Goal: Task Accomplishment & Management: Use online tool/utility

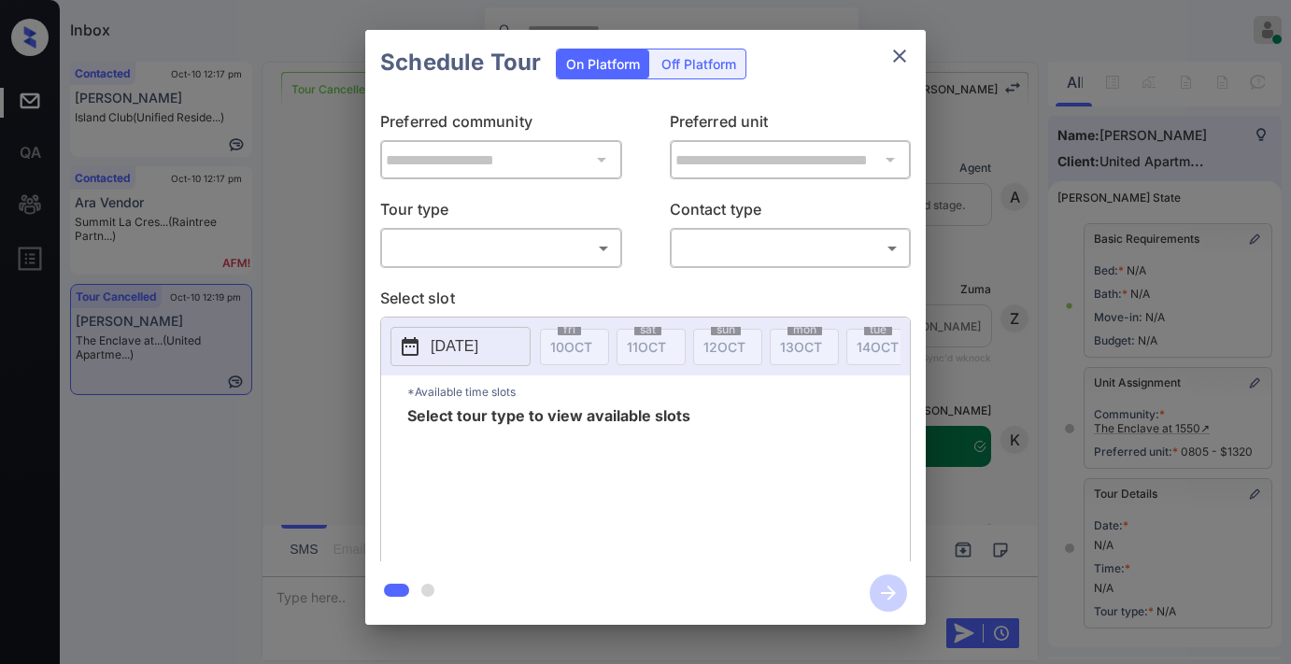
click at [500, 246] on body "Inbox Samantha Soliven Online Set yourself offline Set yourself on break Profil…" at bounding box center [645, 332] width 1291 height 664
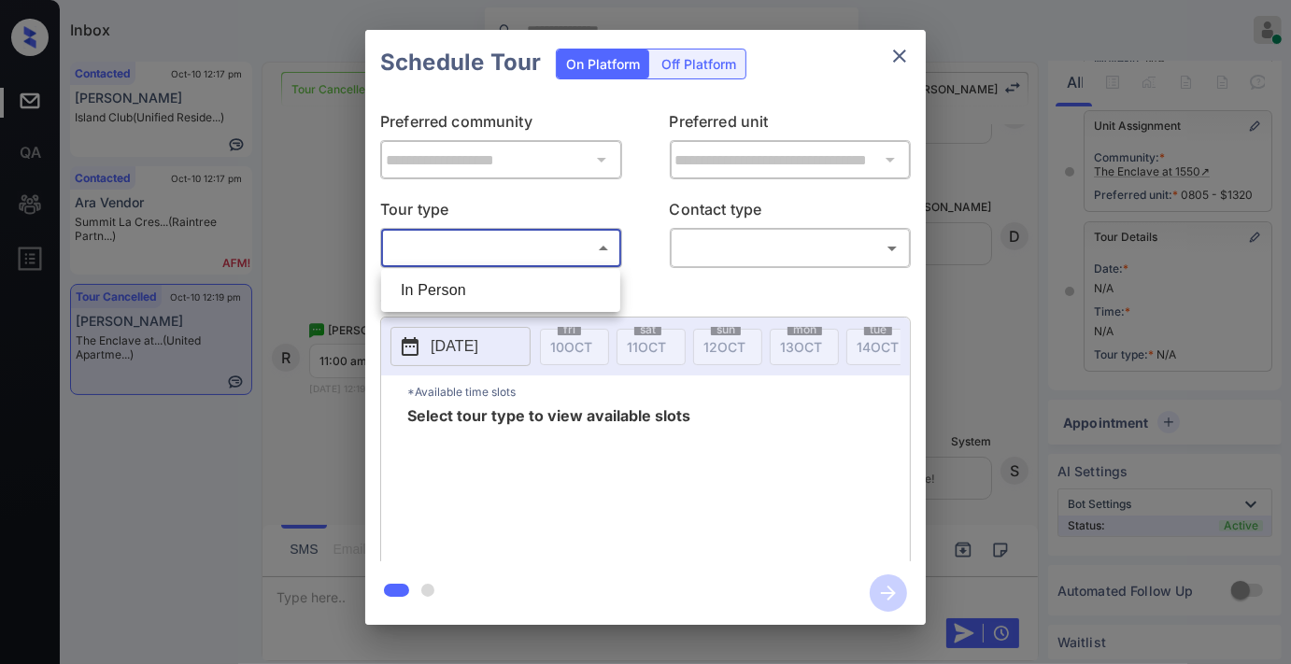
click at [500, 278] on li "In Person" at bounding box center [501, 291] width 230 height 34
type input "********"
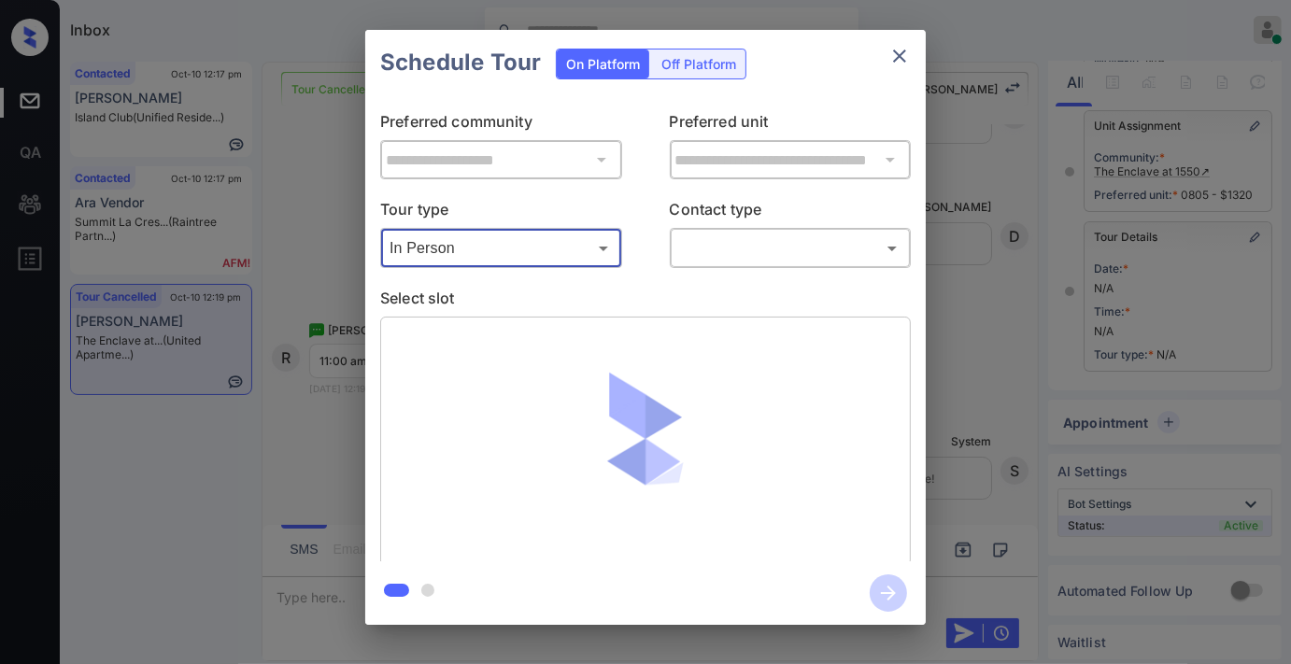
click at [725, 259] on body "Inbox Samantha Soliven Online Set yourself offline Set yourself on break Profil…" at bounding box center [645, 332] width 1291 height 664
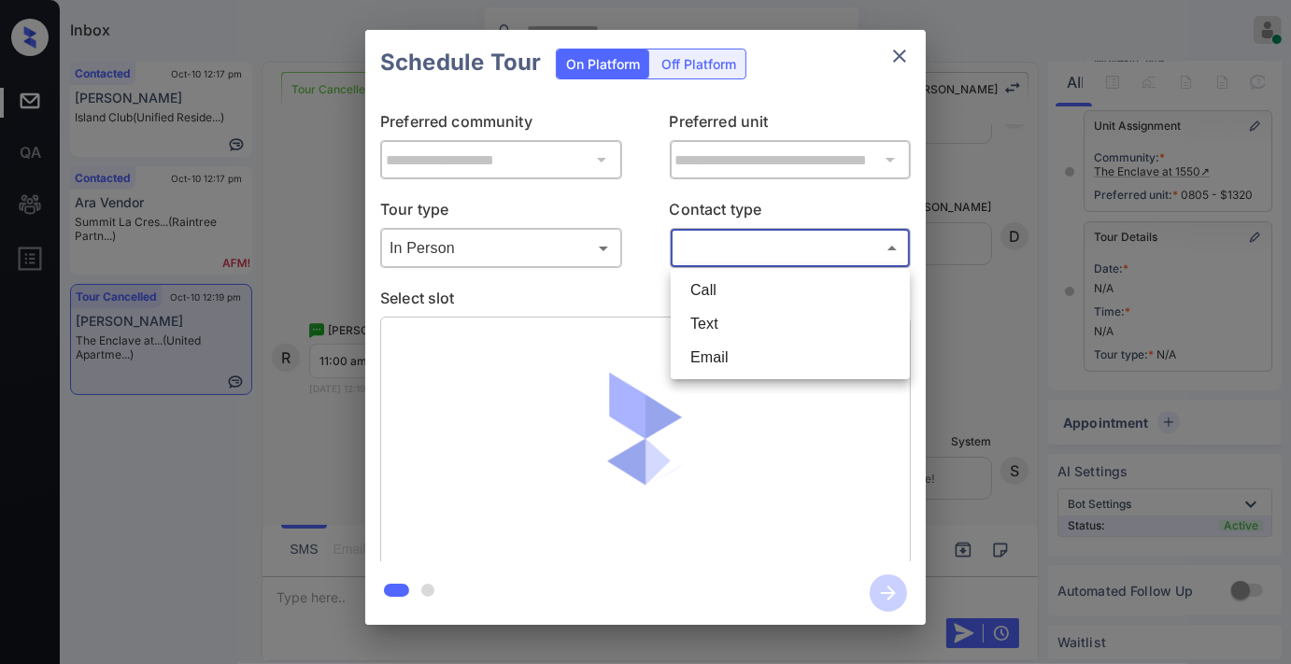
click at [715, 308] on li "Text" at bounding box center [790, 324] width 230 height 34
type input "****"
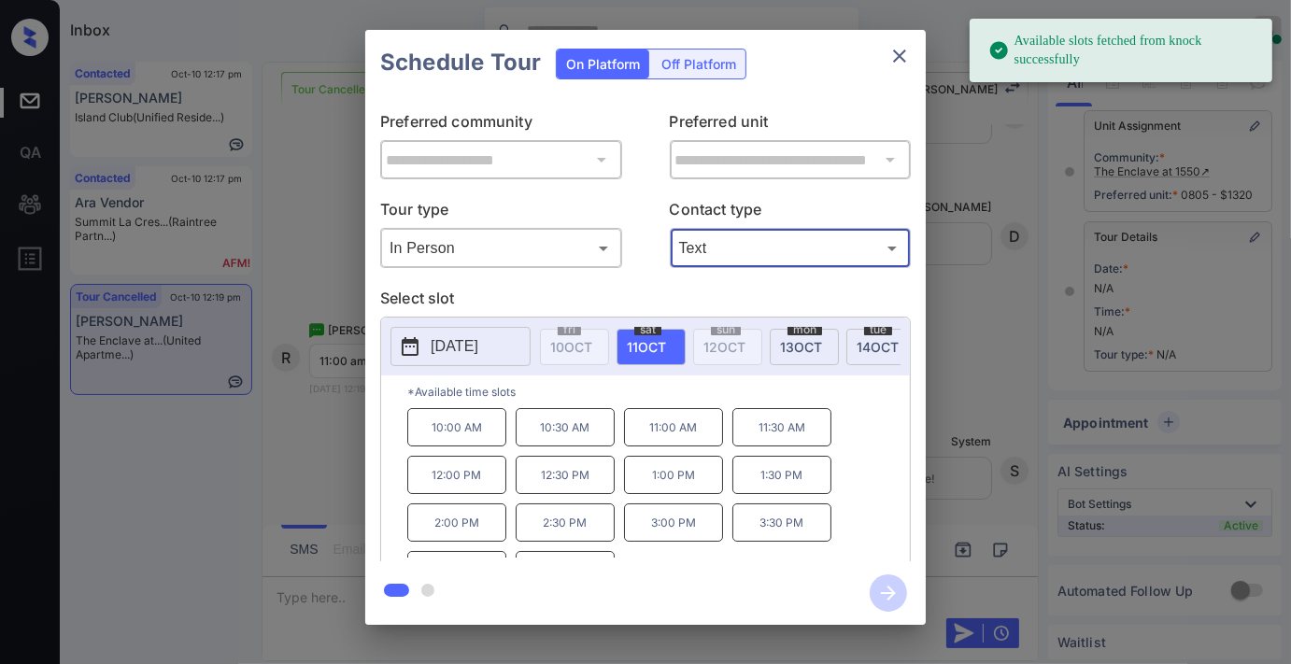
click at [782, 344] on span "13 OCT" at bounding box center [801, 347] width 42 height 16
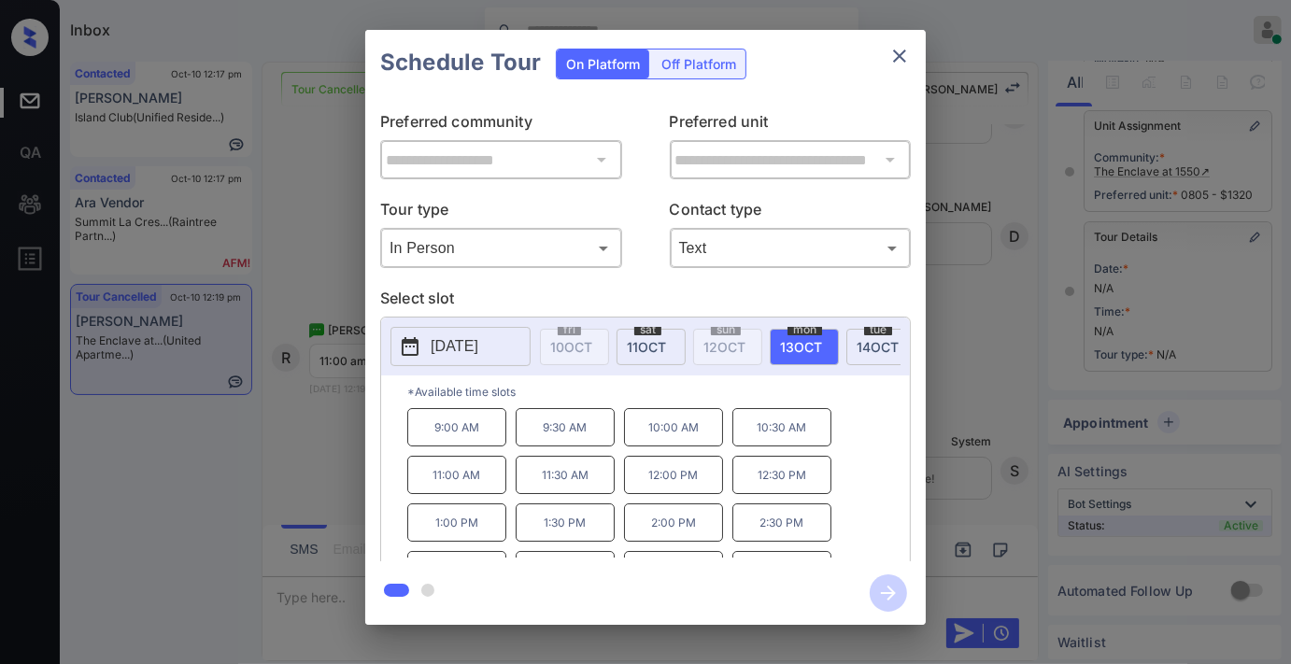
click at [478, 491] on p "11:00 AM" at bounding box center [456, 475] width 99 height 38
click at [889, 580] on icon "button" at bounding box center [888, 593] width 37 height 37
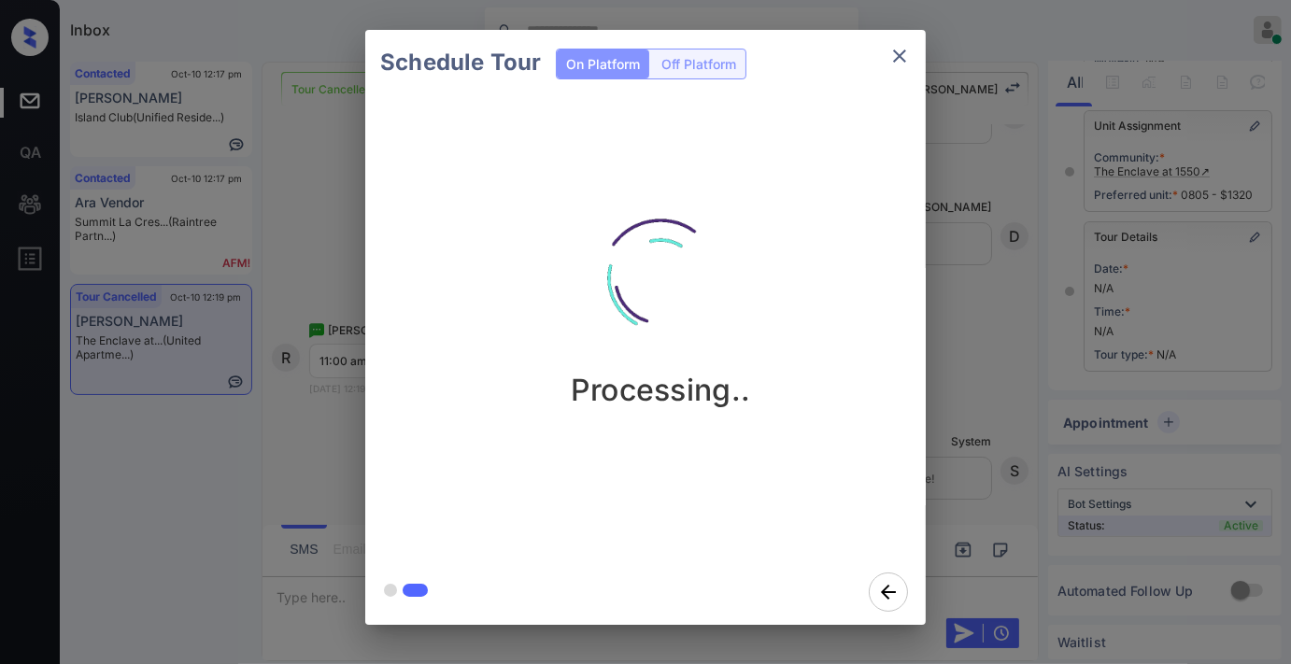
click at [832, 277] on div "Processing.." at bounding box center [660, 296] width 561 height 223
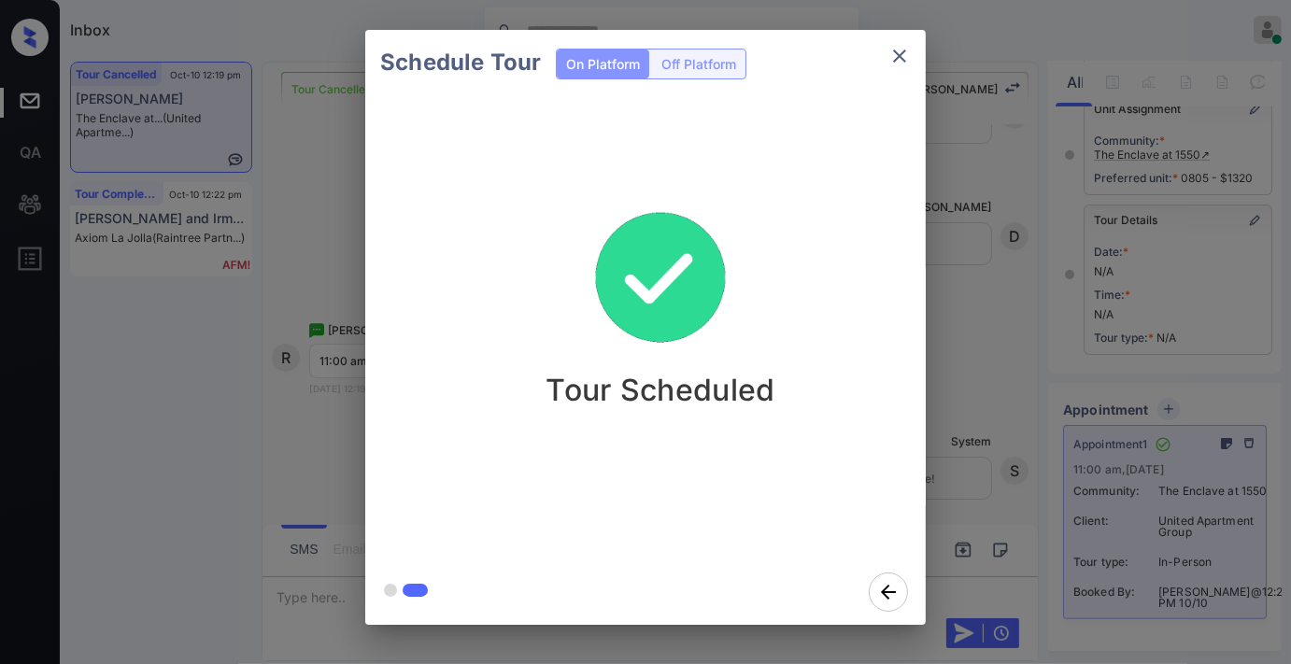
click at [898, 51] on icon "close" at bounding box center [899, 56] width 22 height 22
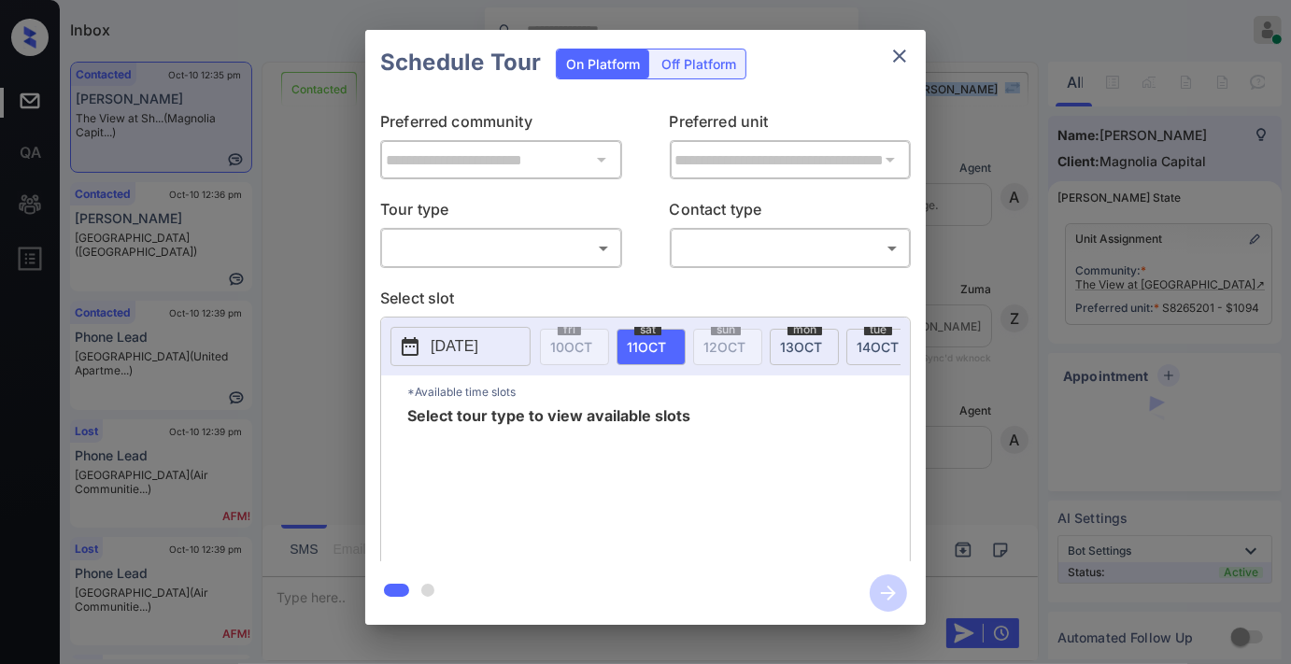
click at [540, 252] on body "Inbox Samantha Soliven Online Set yourself offline Set yourself on break Profil…" at bounding box center [645, 332] width 1291 height 664
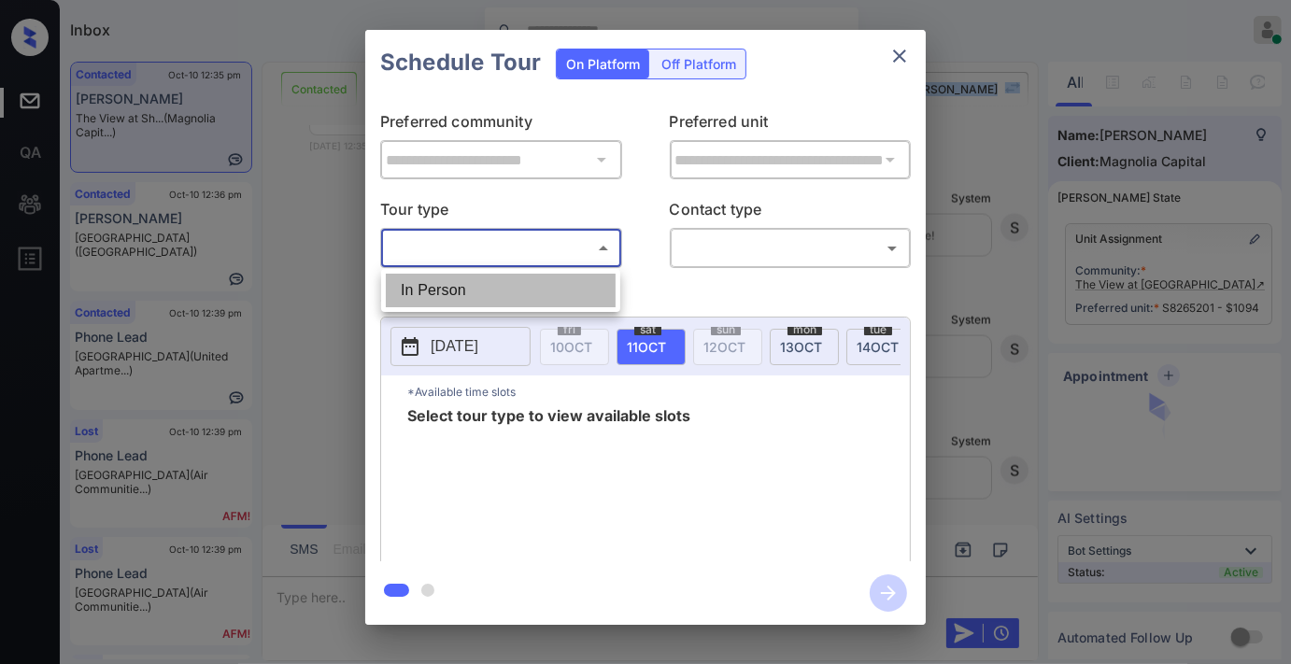
click at [514, 294] on li "In Person" at bounding box center [501, 291] width 230 height 34
type input "********"
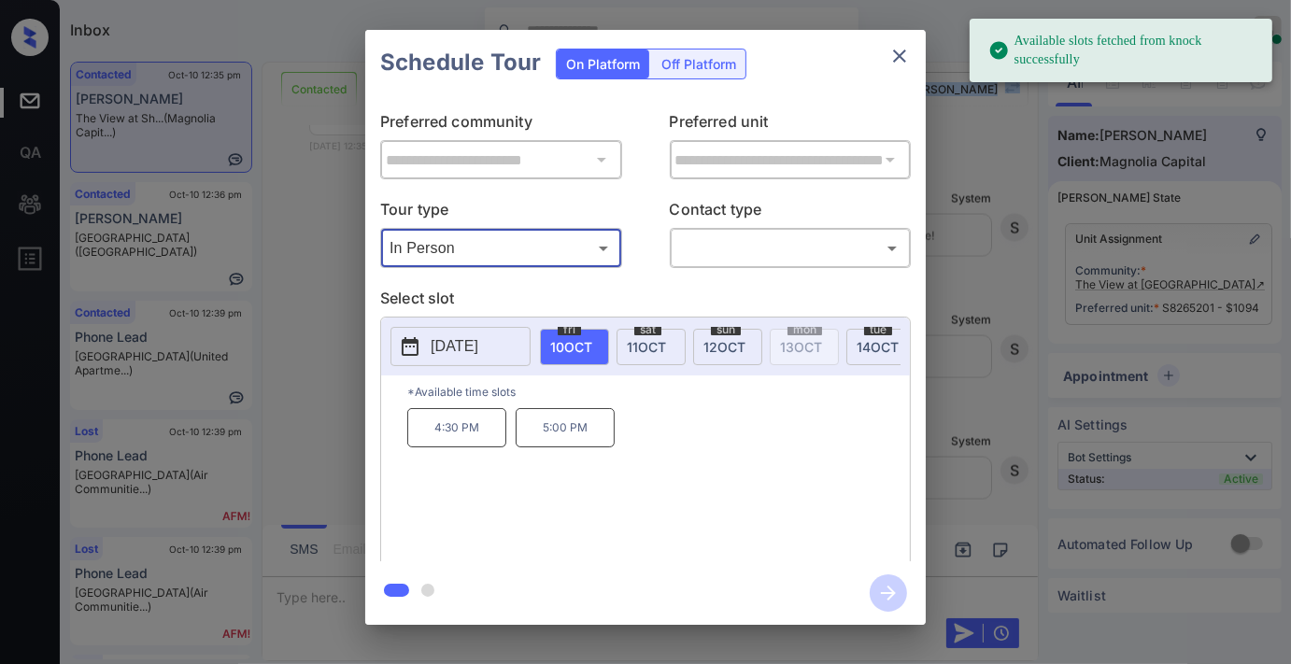
click at [478, 338] on p "[DATE]" at bounding box center [455, 346] width 48 height 22
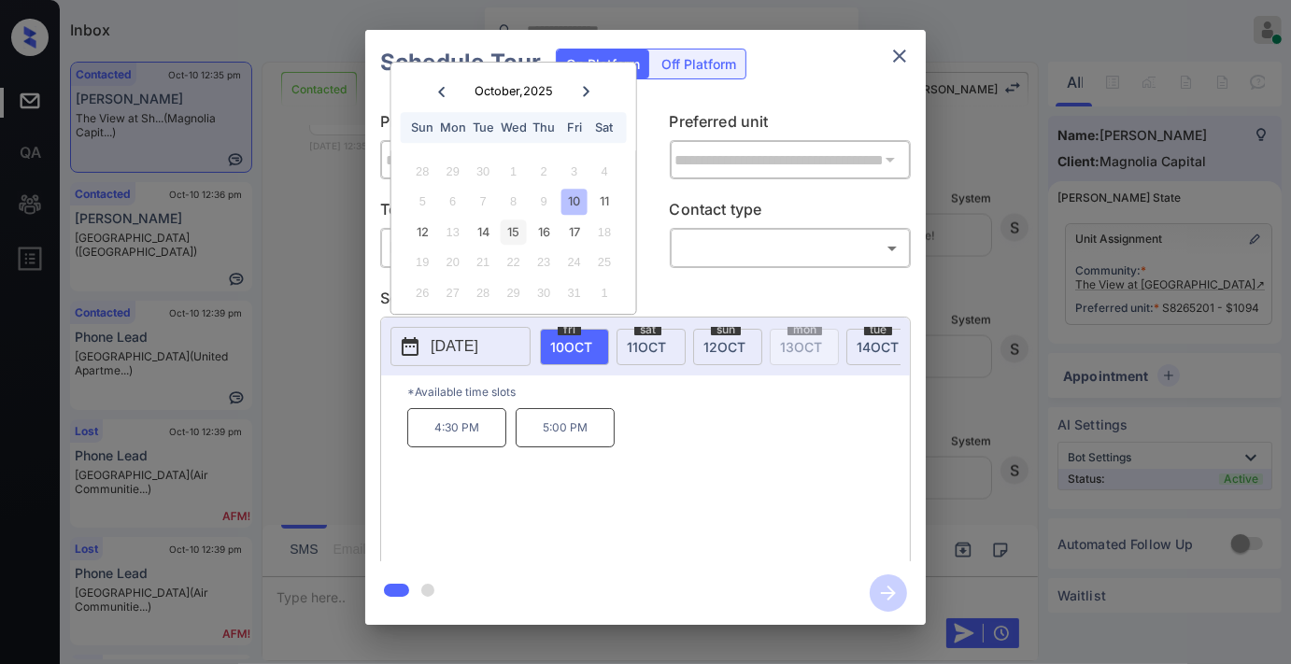
click at [516, 225] on div "15" at bounding box center [513, 232] width 25 height 25
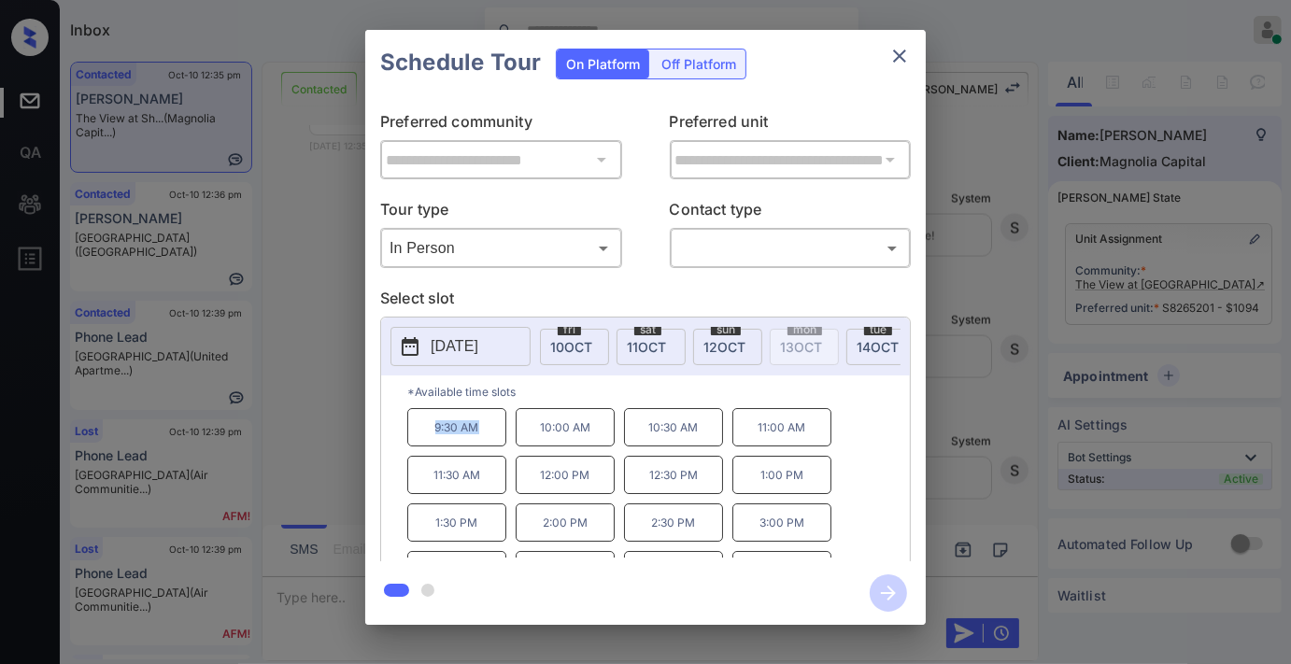
drag, startPoint x: 493, startPoint y: 433, endPoint x: 403, endPoint y: 433, distance: 90.6
click at [403, 433] on div "*Available time slots 9:30 AM 10:00 AM 10:30 AM 11:00 AM 11:30 AM 12:00 PM 12:3…" at bounding box center [645, 472] width 529 height 192
copy p "9:30 AM"
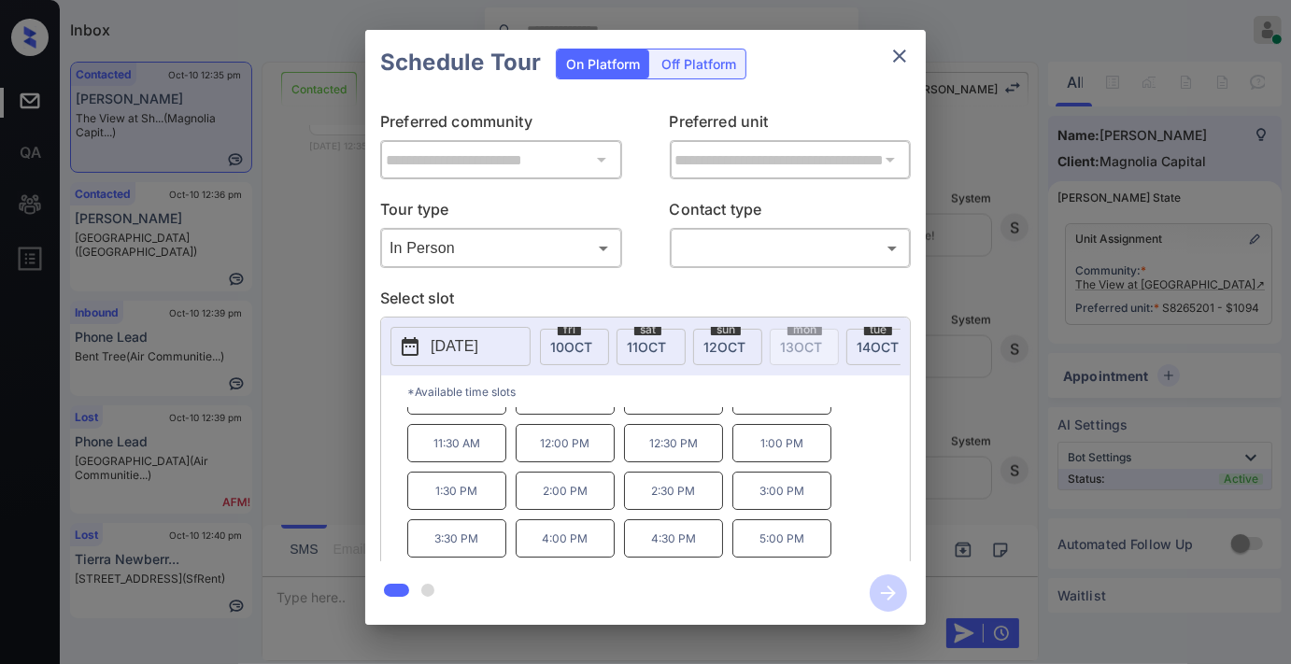
click at [907, 54] on icon "close" at bounding box center [899, 56] width 22 height 22
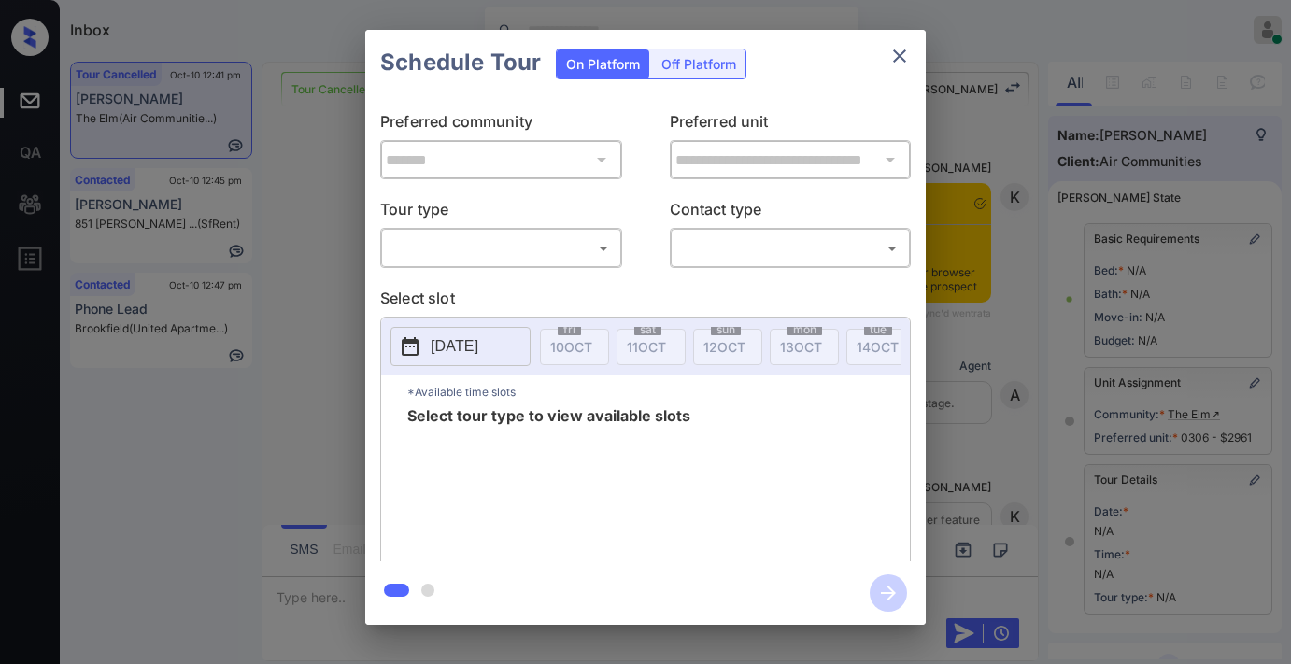
click at [512, 238] on body "Inbox [PERSON_NAME] Online Set yourself offline Set yourself on break Profile S…" at bounding box center [645, 332] width 1291 height 664
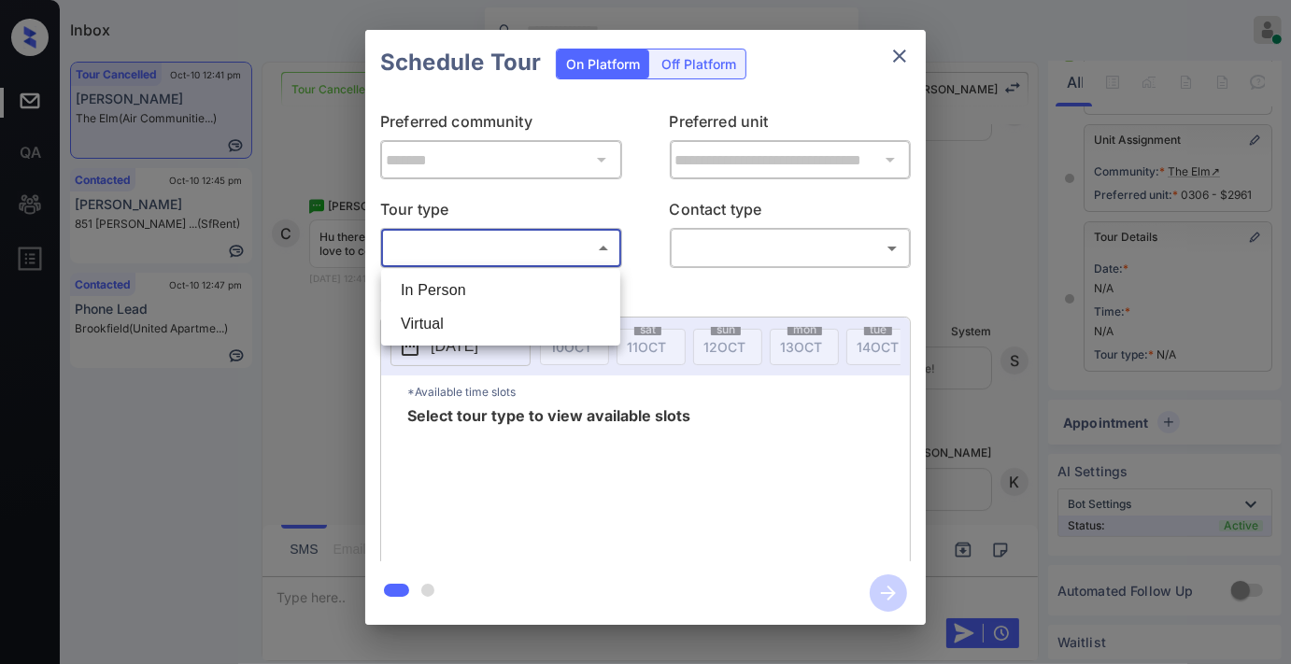
click at [512, 287] on li "In Person" at bounding box center [501, 291] width 230 height 34
type input "********"
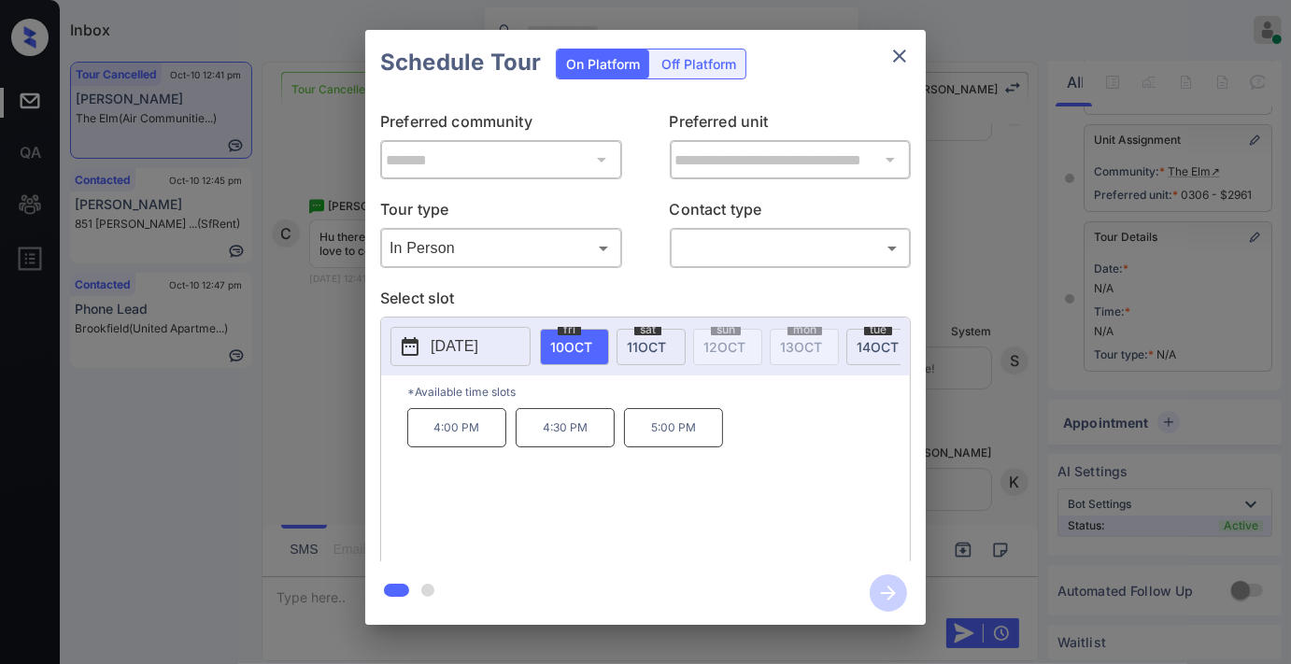
click at [450, 348] on p "[DATE]" at bounding box center [455, 346] width 48 height 22
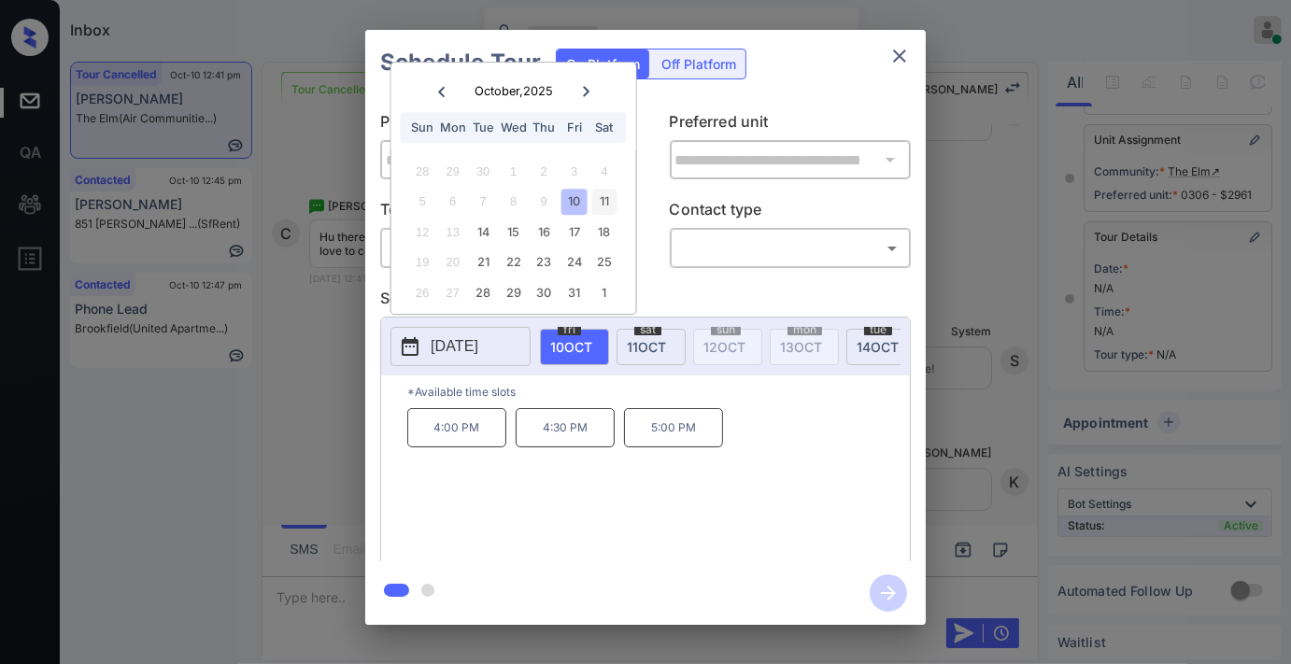
click at [602, 206] on div "11" at bounding box center [603, 202] width 25 height 25
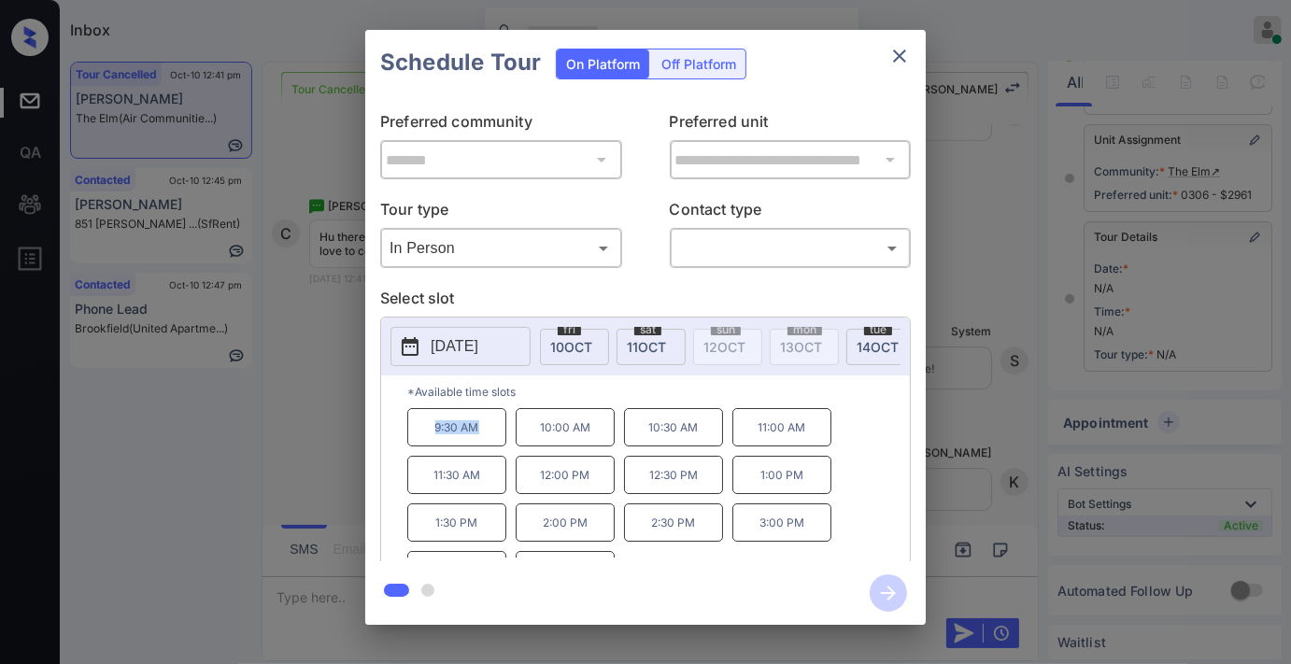
drag, startPoint x: 487, startPoint y: 430, endPoint x: 413, endPoint y: 432, distance: 73.8
click at [413, 432] on p "9:30 AM" at bounding box center [456, 427] width 99 height 38
copy p "9:30 AM"
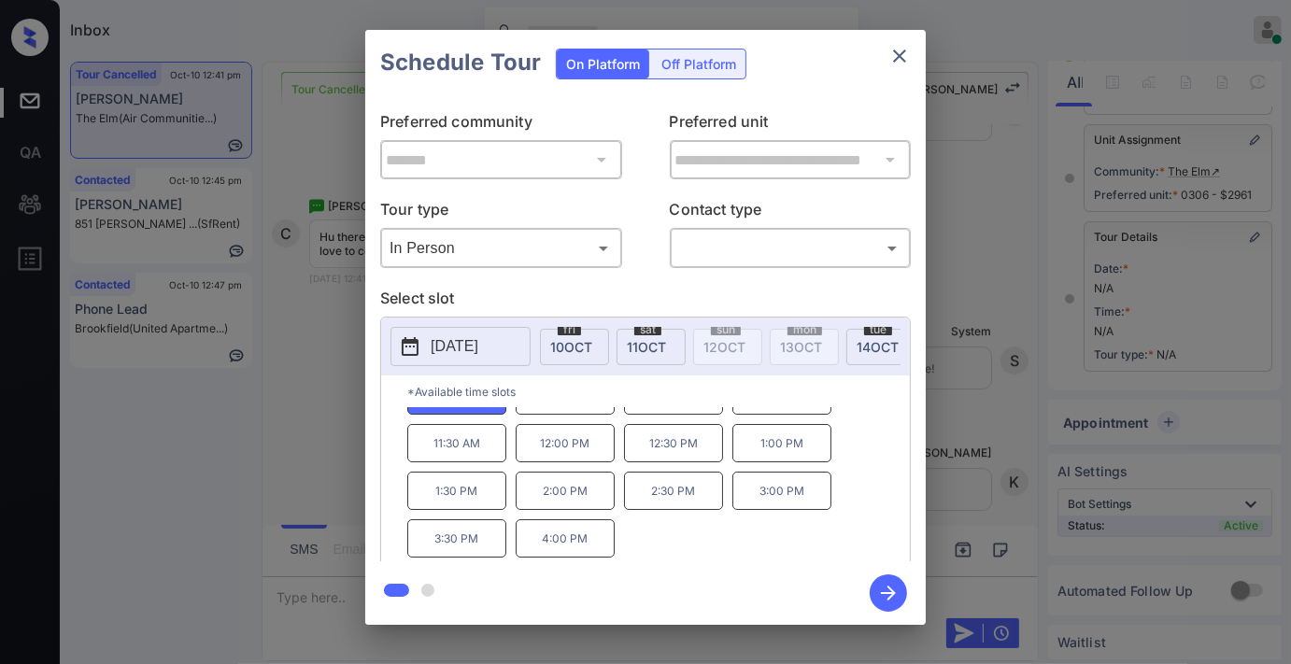
click at [903, 61] on icon "close" at bounding box center [899, 56] width 13 height 13
